Goal: Task Accomplishment & Management: Manage account settings

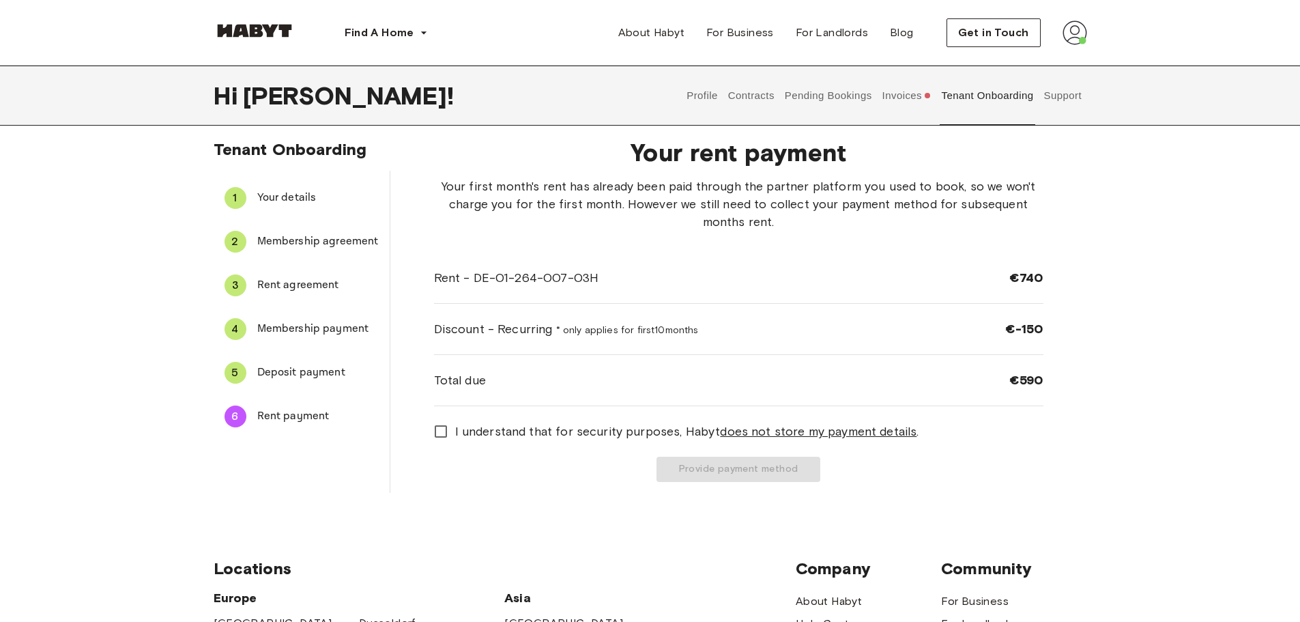
scroll to position [8, 0]
click at [294, 371] on span "Deposit payment" at bounding box center [318, 373] width 122 height 16
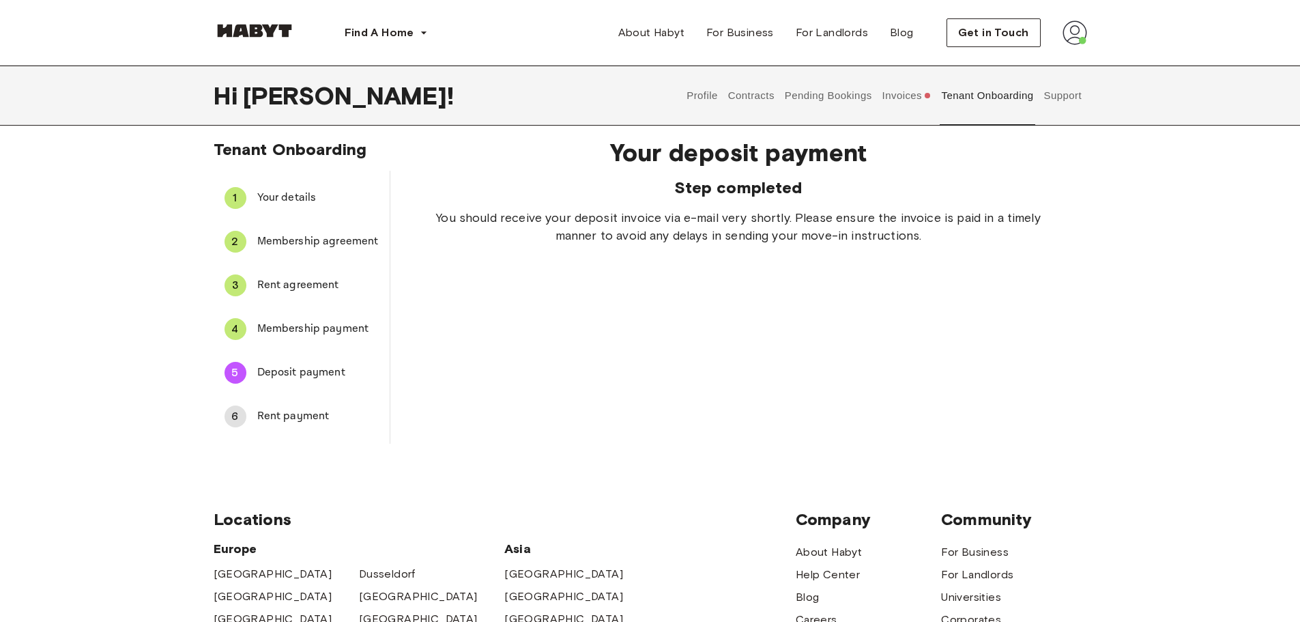
click at [281, 420] on span "Rent payment" at bounding box center [318, 416] width 122 height 16
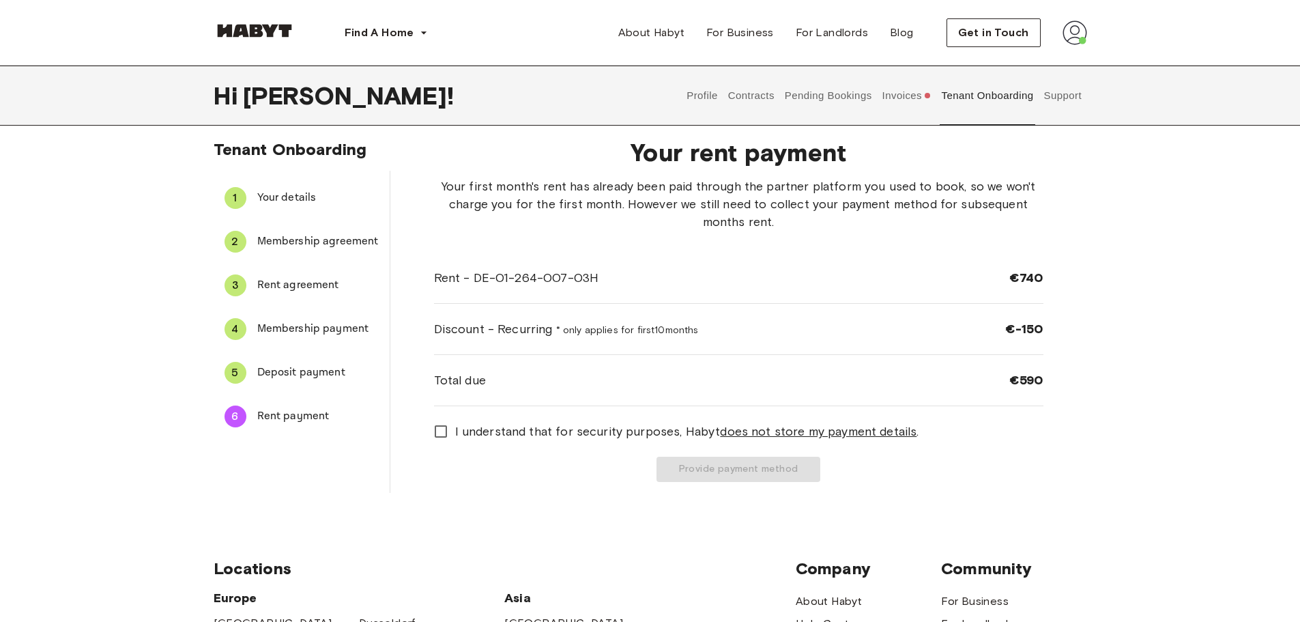
click at [330, 333] on span "Membership payment" at bounding box center [318, 329] width 122 height 16
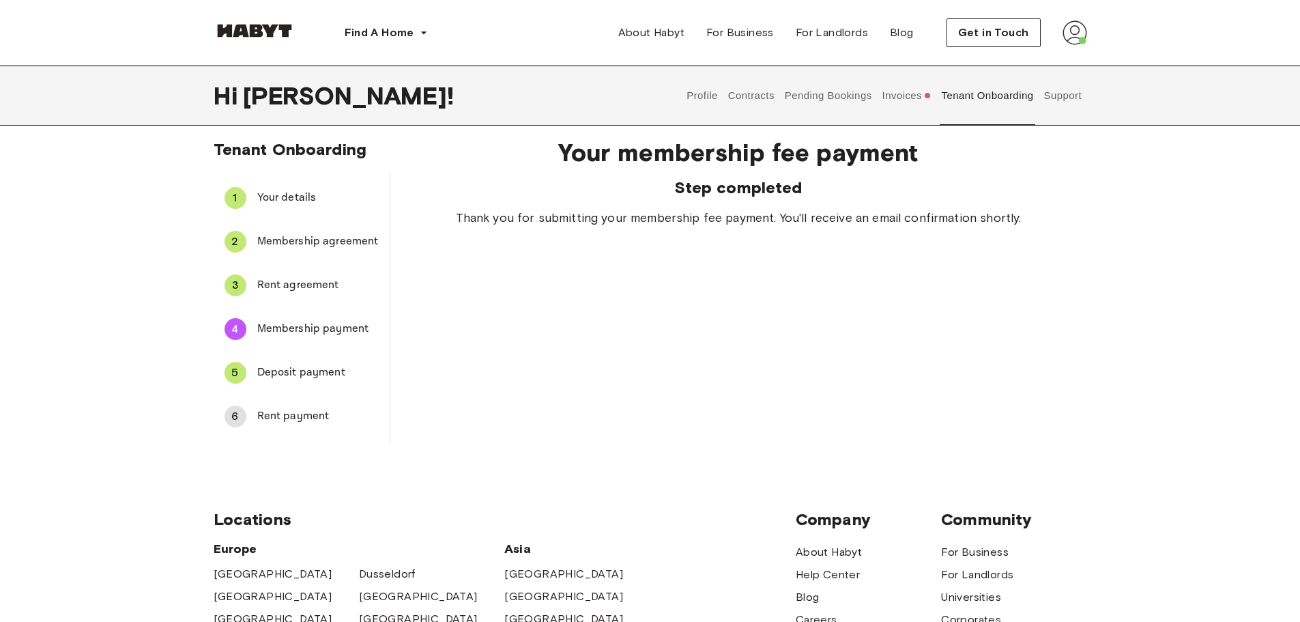
click at [322, 371] on span "Deposit payment" at bounding box center [318, 373] width 122 height 16
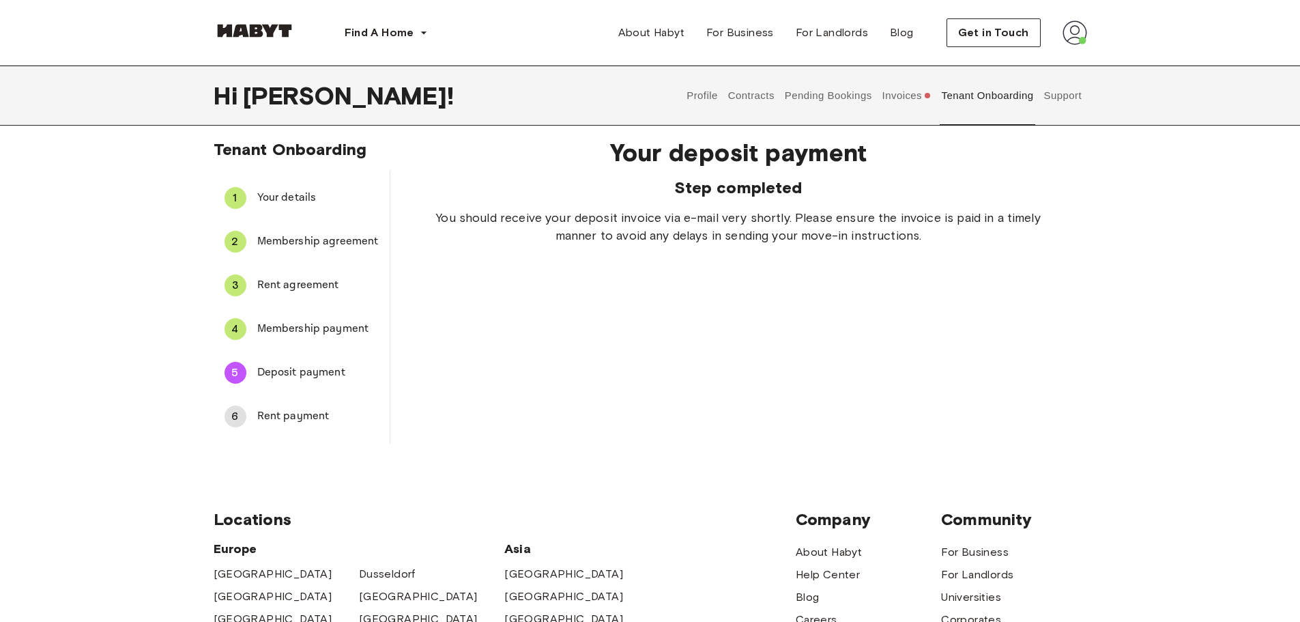
click at [304, 414] on span "Rent payment" at bounding box center [318, 416] width 122 height 16
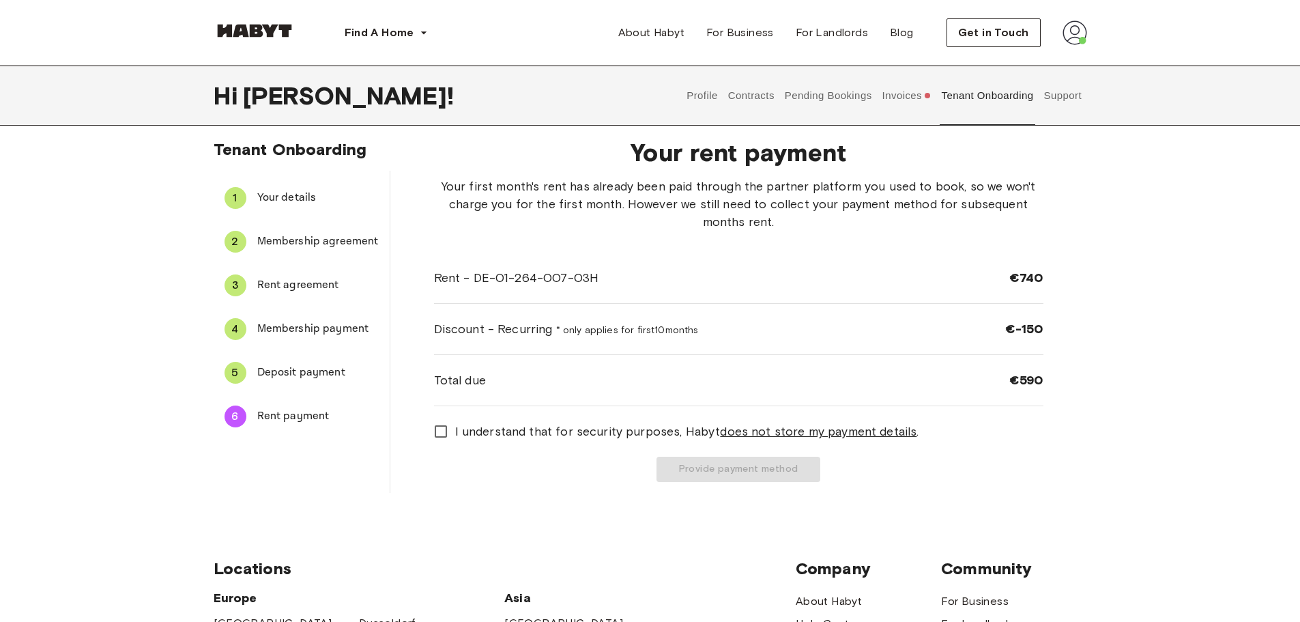
click at [322, 373] on span "Deposit payment" at bounding box center [318, 373] width 122 height 16
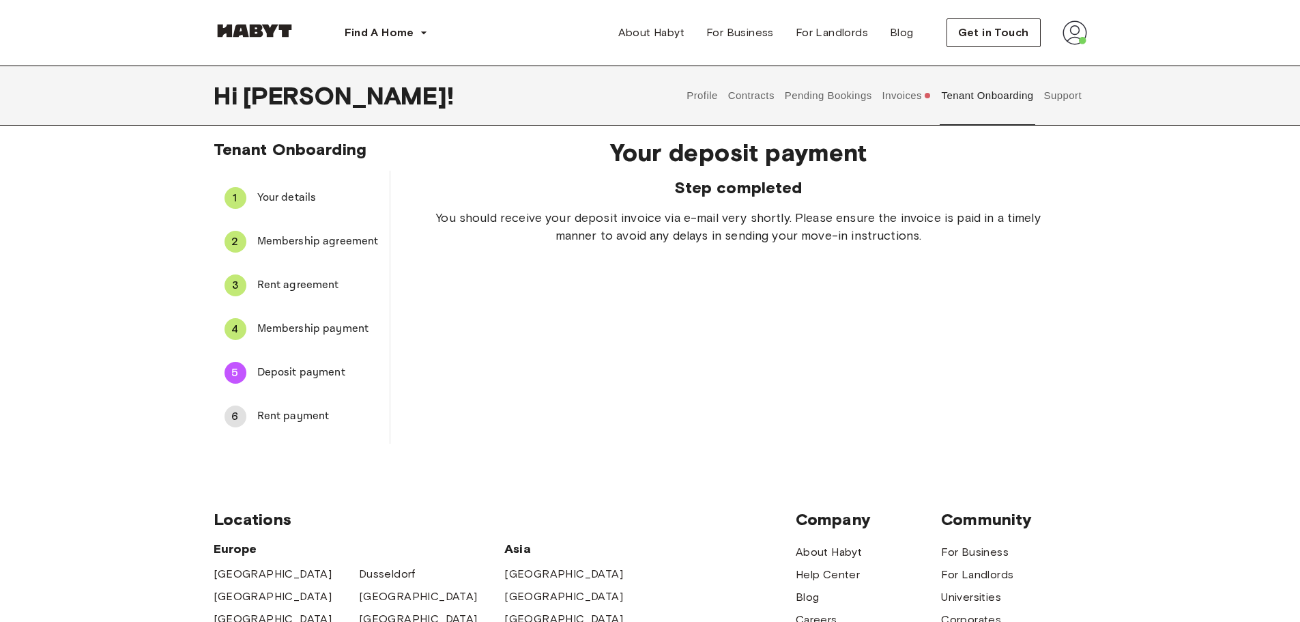
click at [326, 412] on span "Rent payment" at bounding box center [318, 416] width 122 height 16
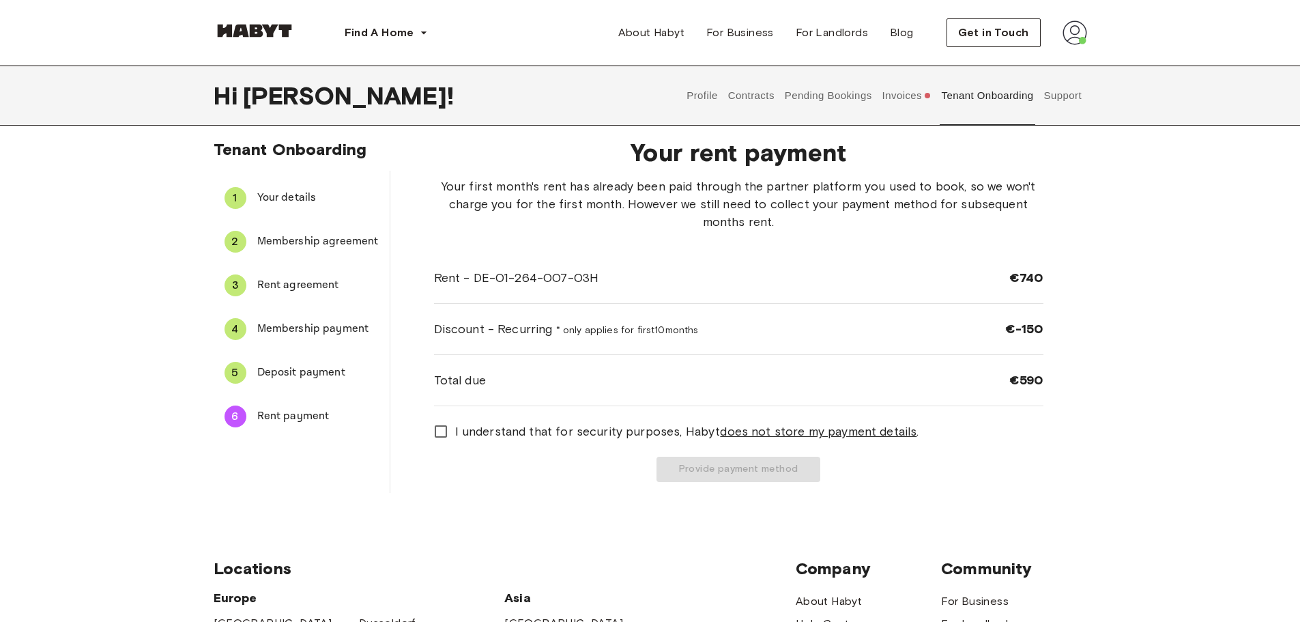
click at [308, 380] on span "Deposit payment" at bounding box center [318, 373] width 122 height 16
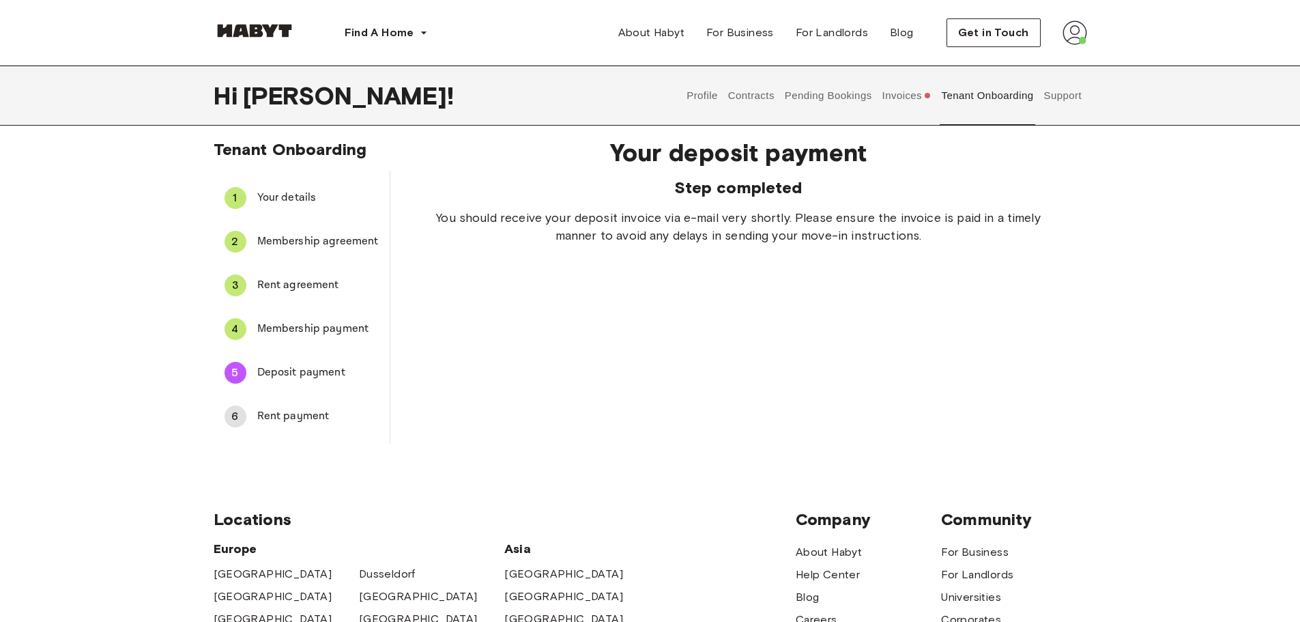
click at [315, 416] on span "Rent payment" at bounding box center [318, 416] width 122 height 16
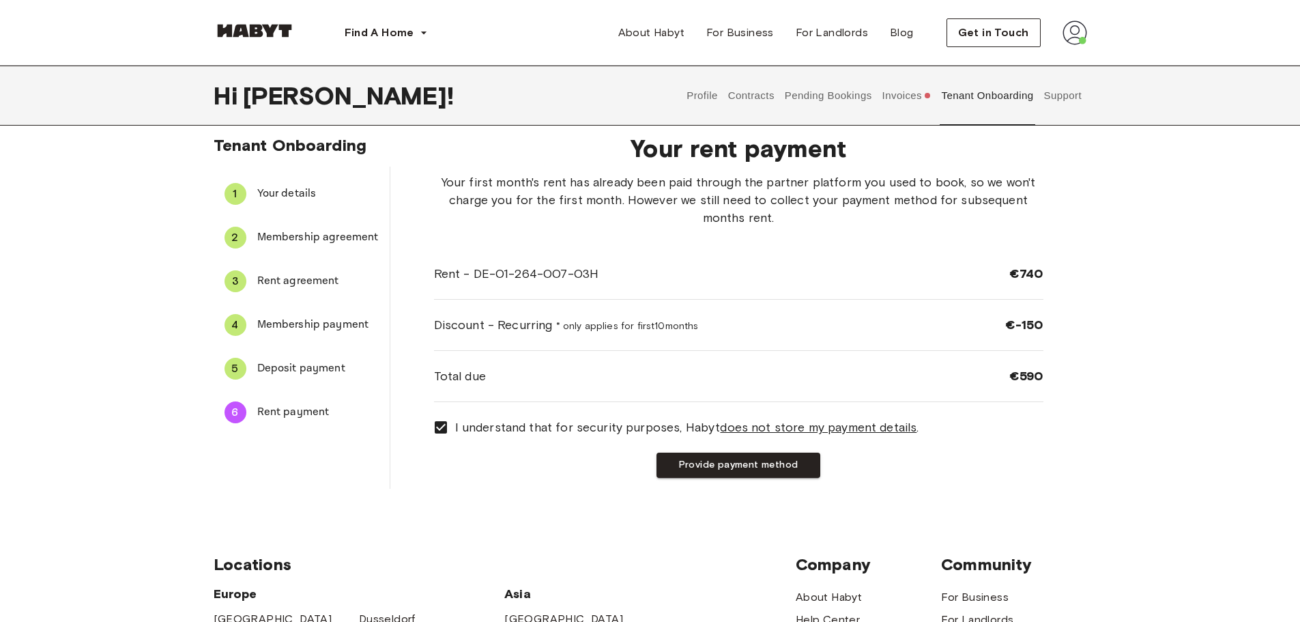
scroll to position [0, 0]
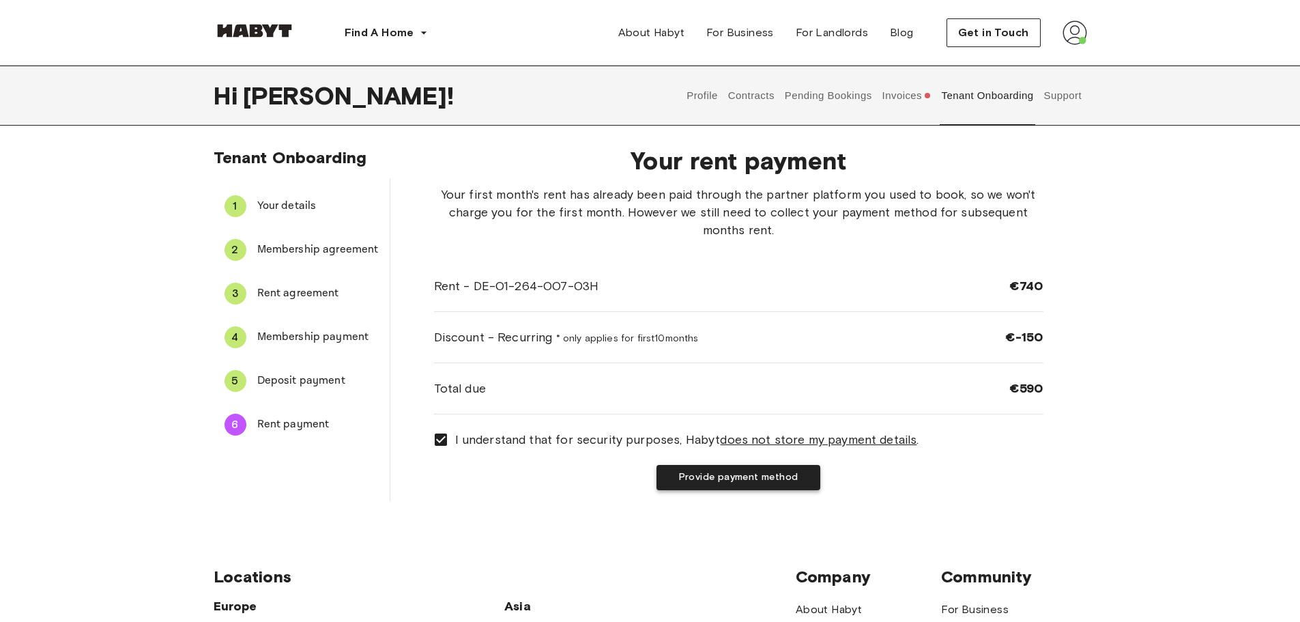
click at [726, 483] on button "Provide payment method" at bounding box center [739, 477] width 164 height 25
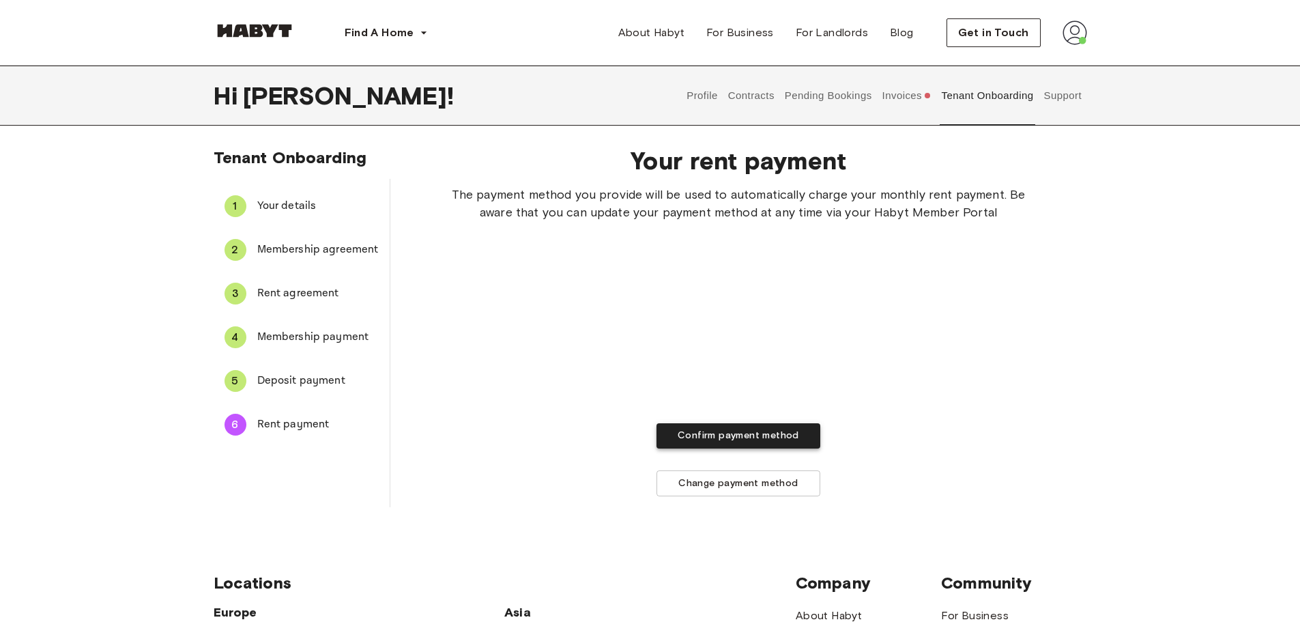
click at [777, 433] on button "Confirm payment method" at bounding box center [739, 435] width 164 height 25
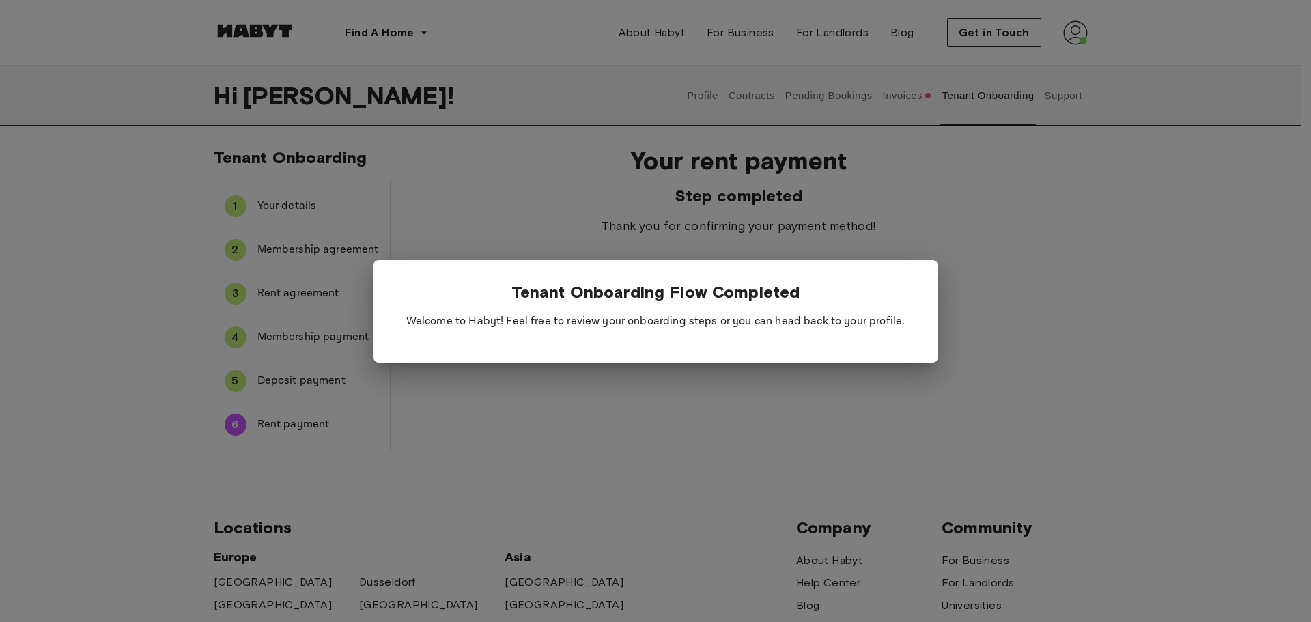
click at [922, 389] on div at bounding box center [655, 311] width 1311 height 622
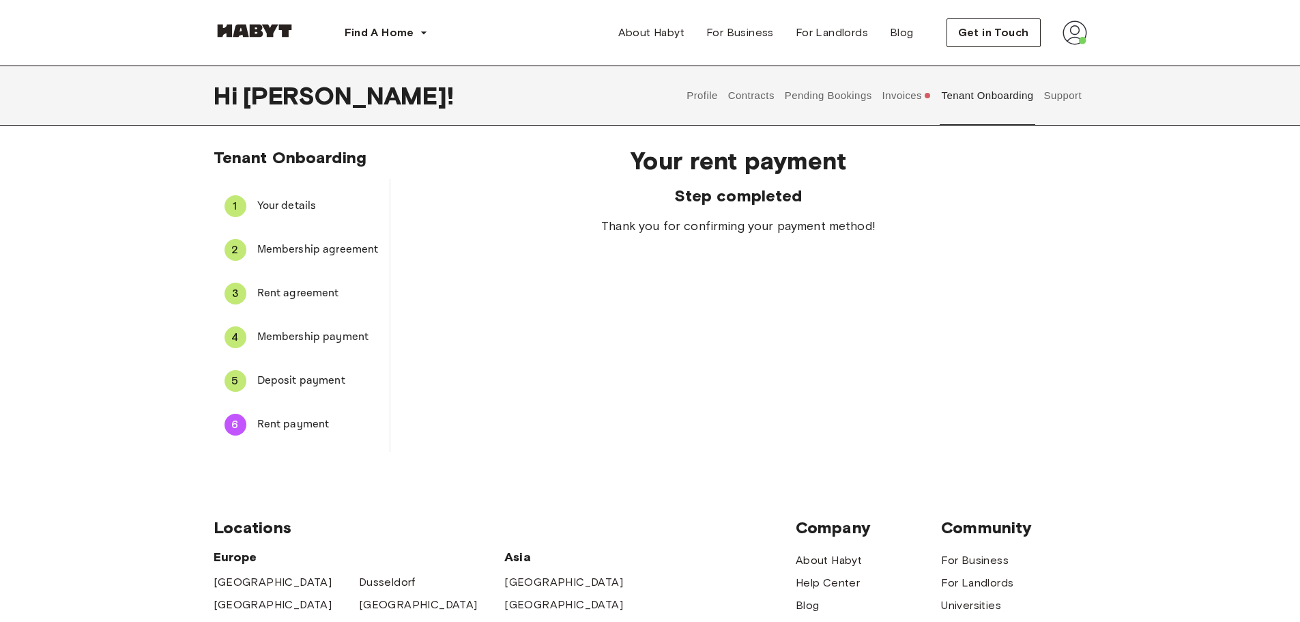
click at [354, 342] on span "Membership payment" at bounding box center [318, 337] width 122 height 16
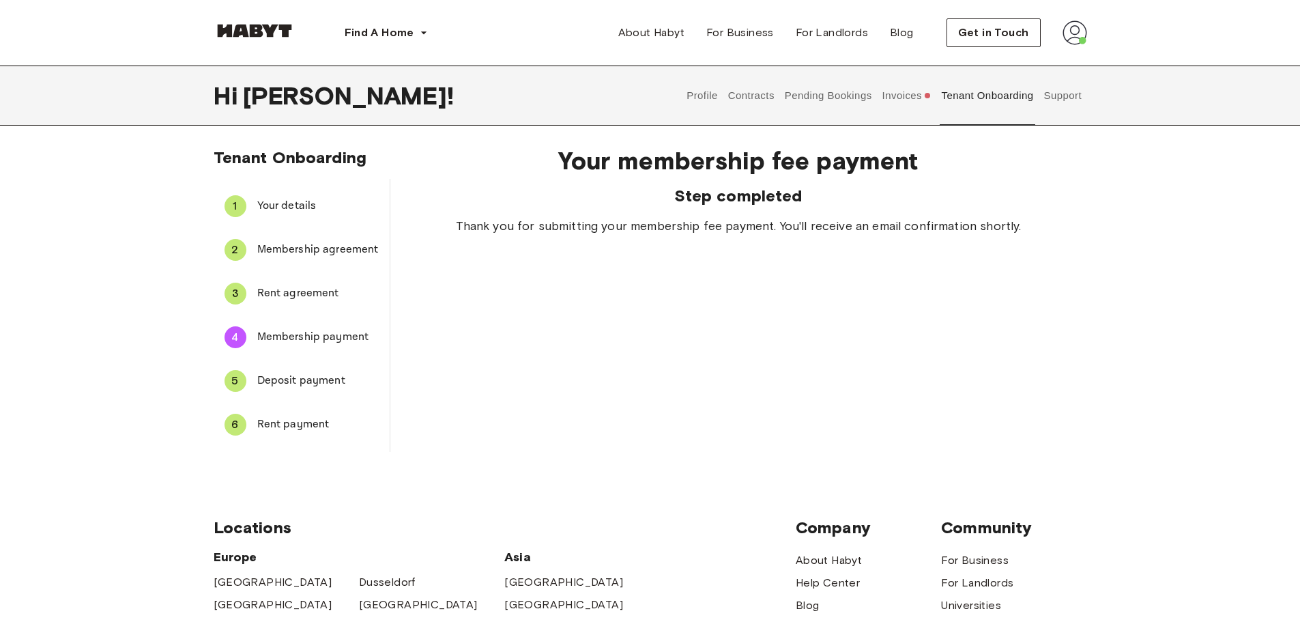
drag, startPoint x: 324, startPoint y: 420, endPoint x: 321, endPoint y: 400, distance: 20.8
click at [324, 421] on span "Rent payment" at bounding box center [318, 424] width 122 height 16
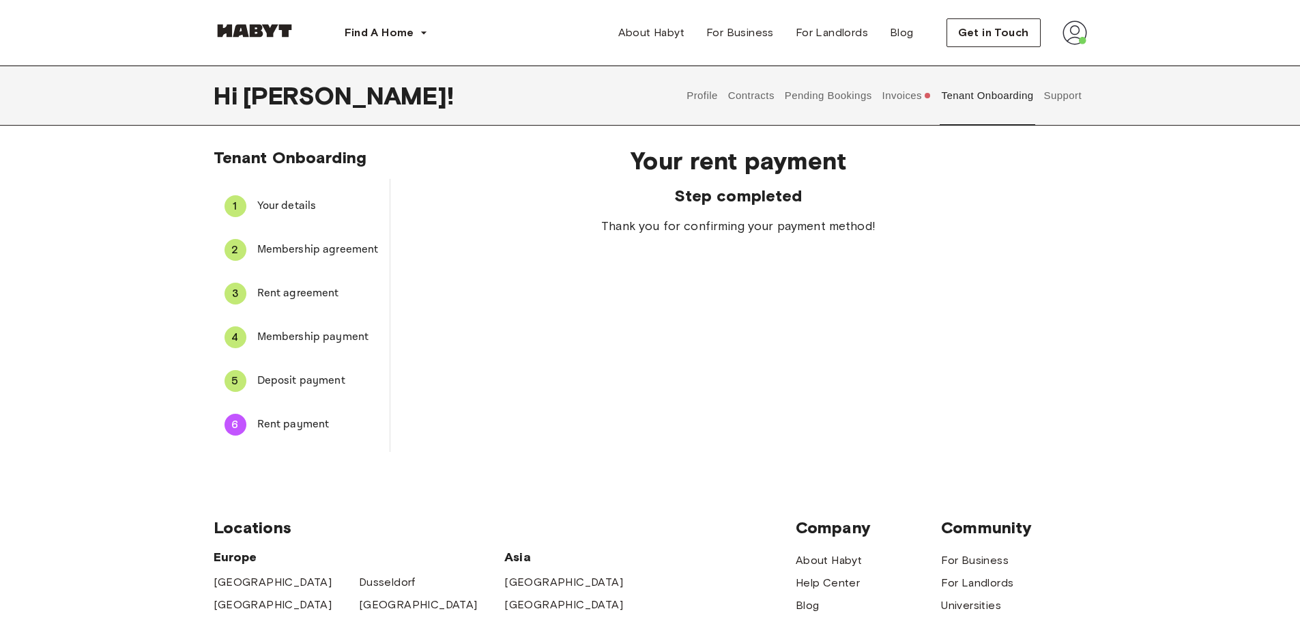
click at [318, 386] on span "Deposit payment" at bounding box center [318, 381] width 122 height 16
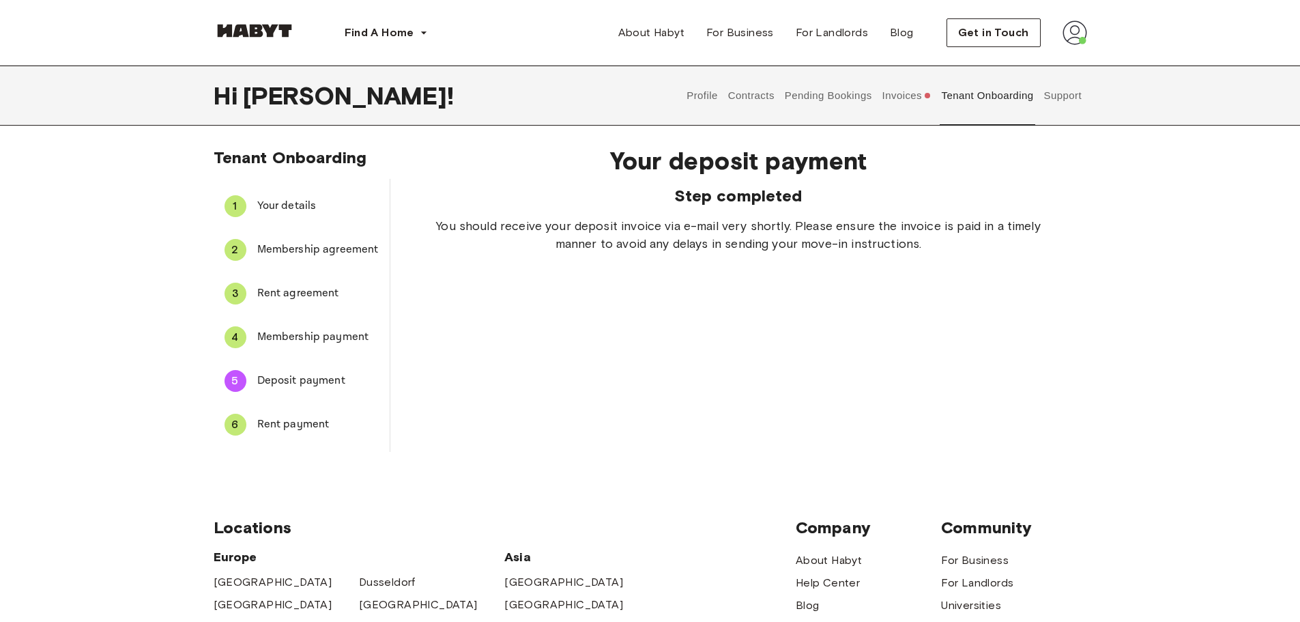
click at [302, 208] on span "Your details" at bounding box center [318, 206] width 122 height 16
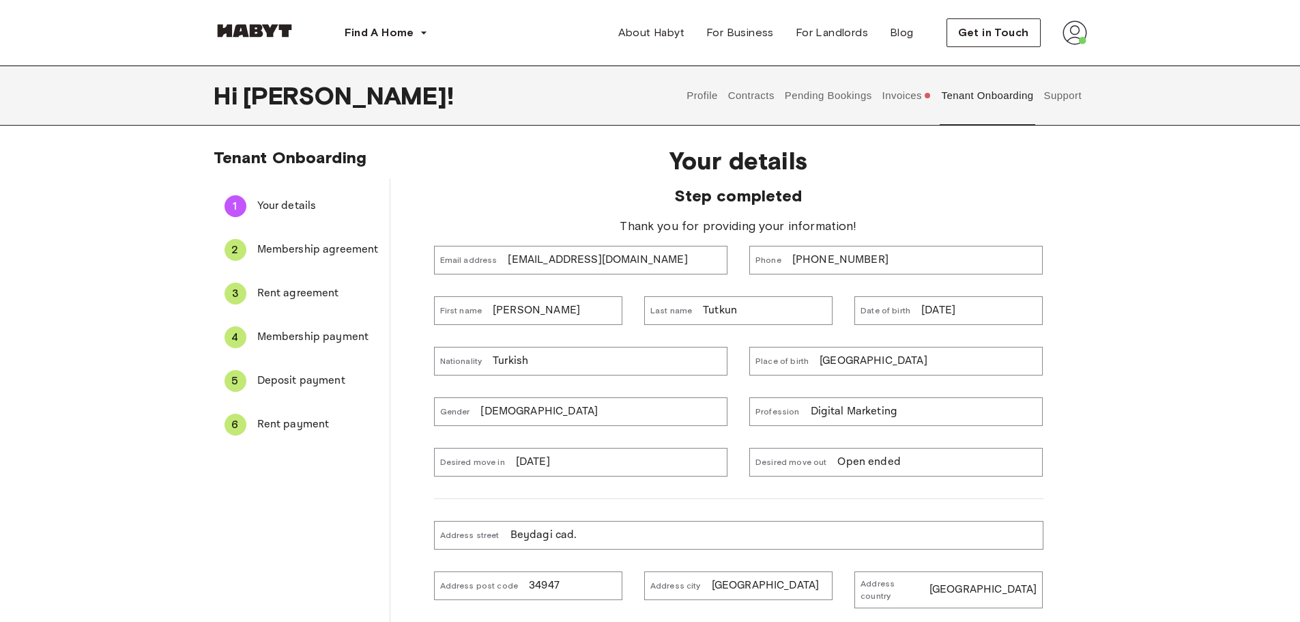
click at [1066, 31] on img at bounding box center [1075, 32] width 25 height 25
click at [1044, 59] on span "Profile" at bounding box center [1033, 64] width 34 height 16
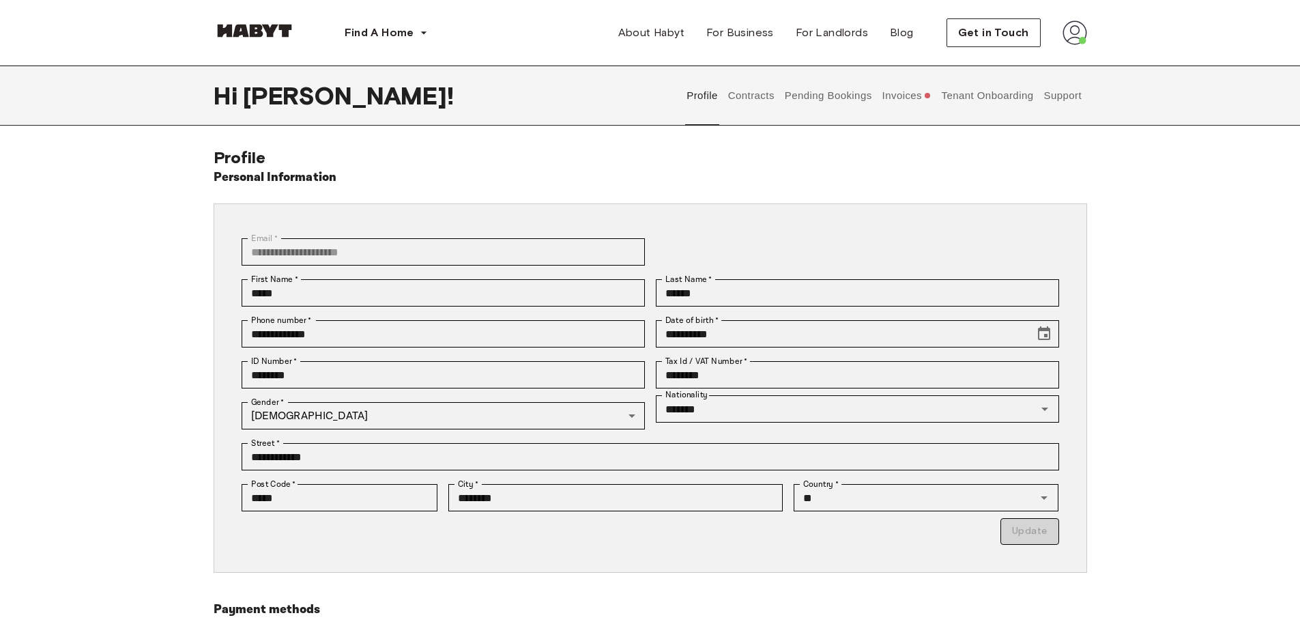
click at [919, 98] on button "Invoices" at bounding box center [907, 96] width 53 height 60
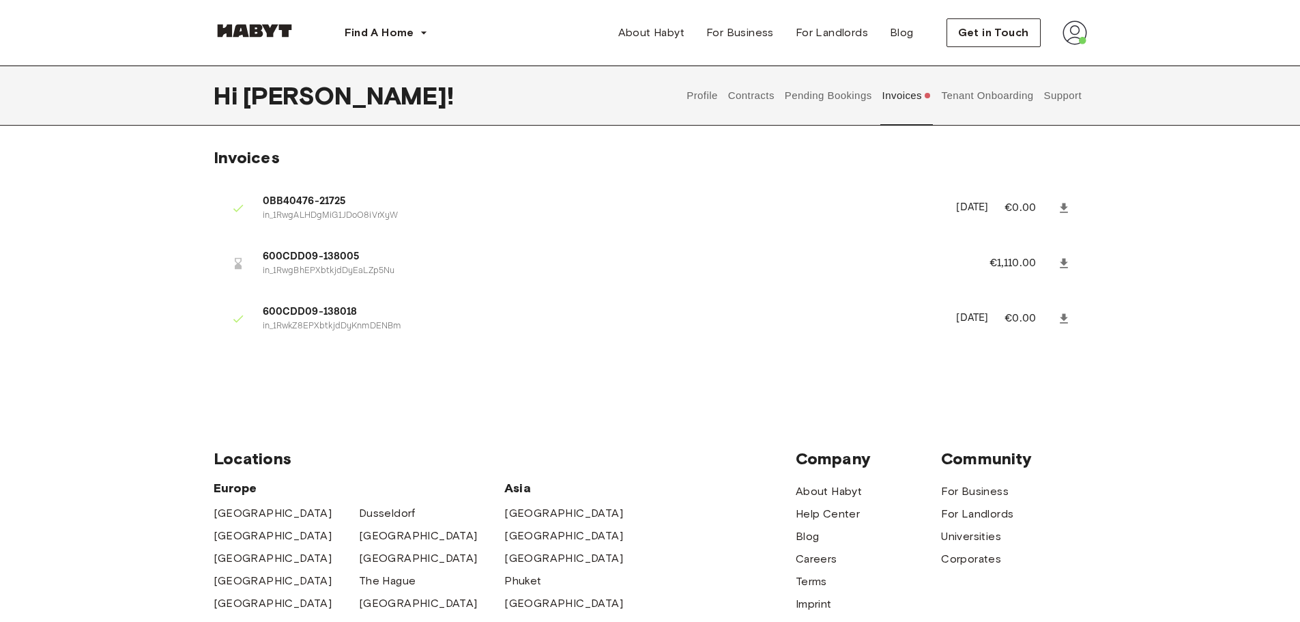
click at [1216, 464] on div "Find A Home [GEOGRAPHIC_DATA] [GEOGRAPHIC_DATA] [GEOGRAPHIC_DATA] [GEOGRAPHIC_D…" at bounding box center [650, 516] width 1300 height 1032
click at [274, 24] on img at bounding box center [255, 31] width 82 height 14
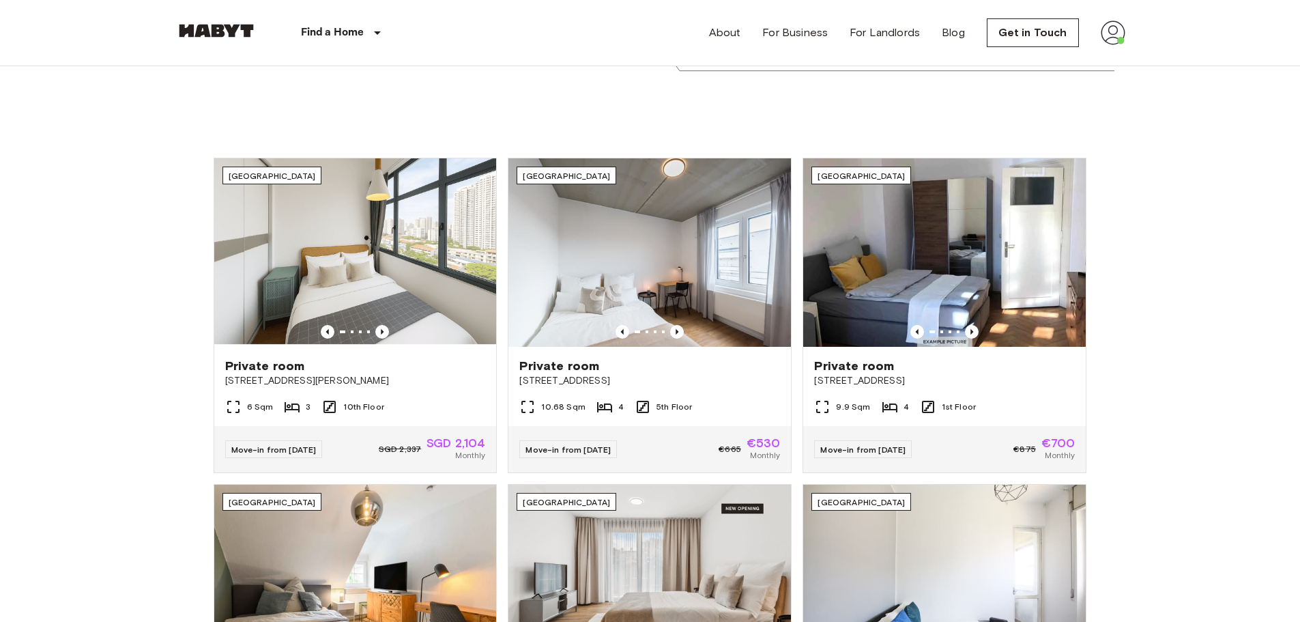
scroll to position [492, 0]
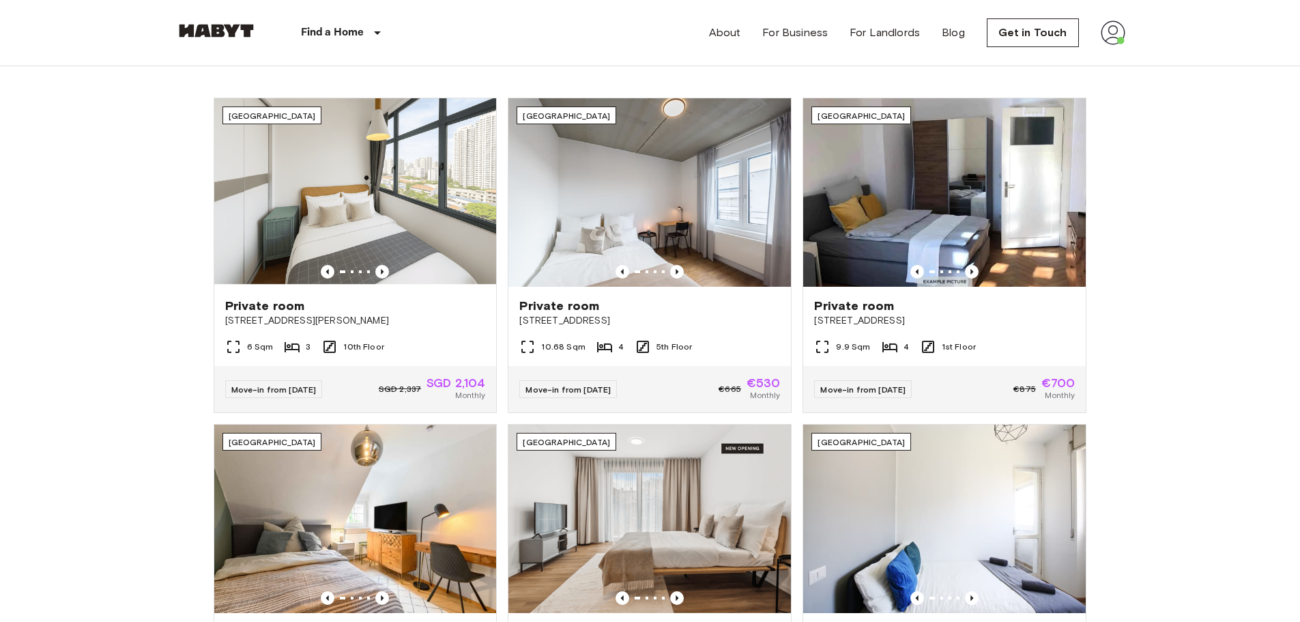
click at [1120, 31] on img at bounding box center [1113, 32] width 25 height 25
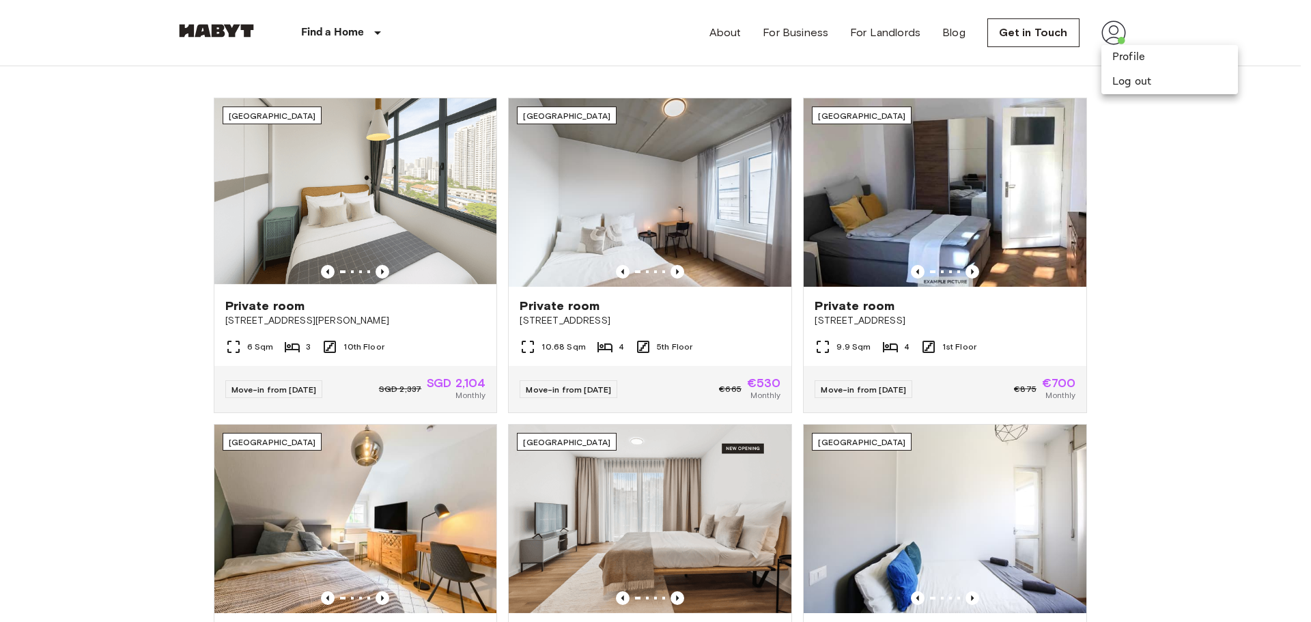
drag, startPoint x: 1167, startPoint y: 209, endPoint x: 797, endPoint y: 70, distance: 395.3
click at [1167, 210] on div at bounding box center [655, 311] width 1311 height 622
